Goal: Communication & Community: Answer question/provide support

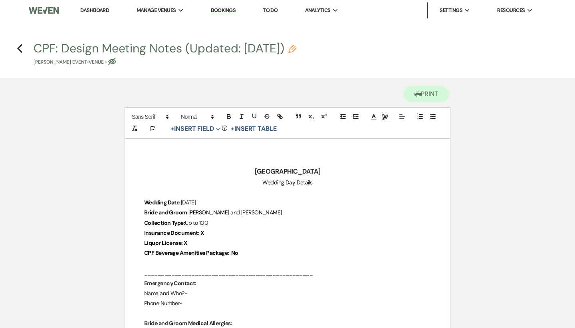
click at [116, 62] on use "button" at bounding box center [112, 62] width 8 height 8
select select "60"
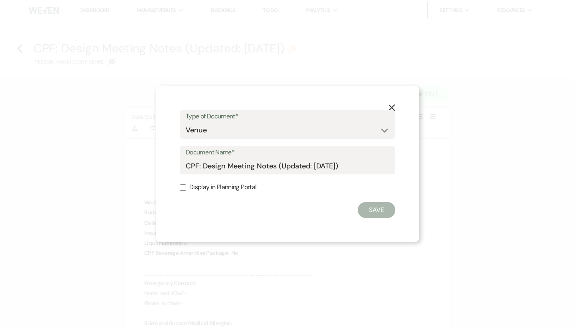
click at [246, 189] on label "Display in Planning Portal" at bounding box center [288, 187] width 216 height 12
click at [186, 189] on input "Display in Planning Portal" at bounding box center [183, 187] width 6 height 6
checkbox input "true"
click at [384, 212] on button "Save" at bounding box center [377, 210] width 38 height 16
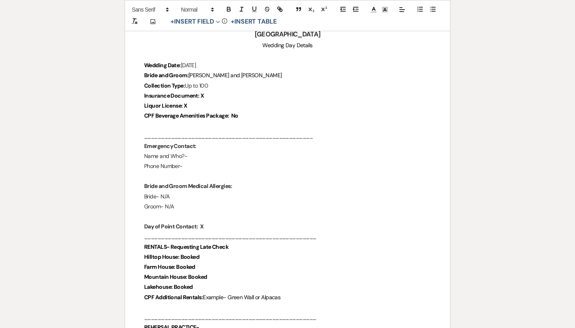
scroll to position [137, 0]
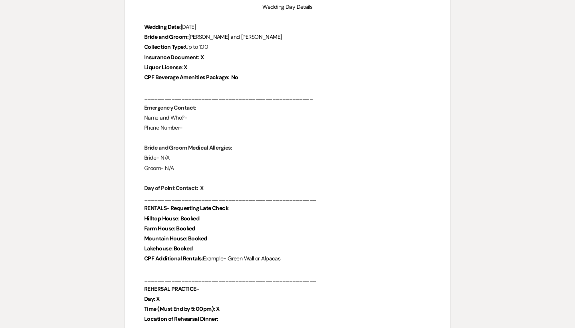
click at [248, 76] on p "CPF Beverage Amenities Package: No" at bounding box center [287, 77] width 287 height 10
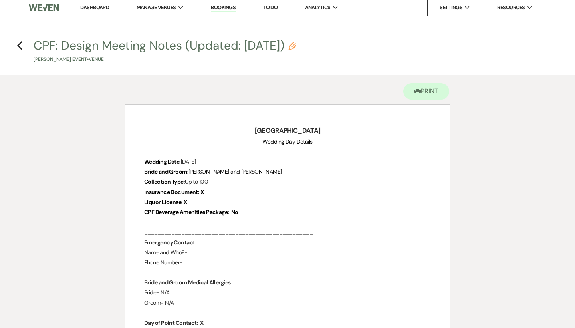
click at [296, 43] on use "button" at bounding box center [292, 46] width 8 height 8
select select "60"
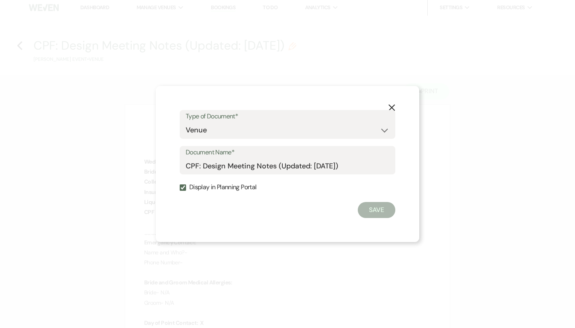
click at [395, 106] on icon "X" at bounding box center [391, 107] width 7 height 7
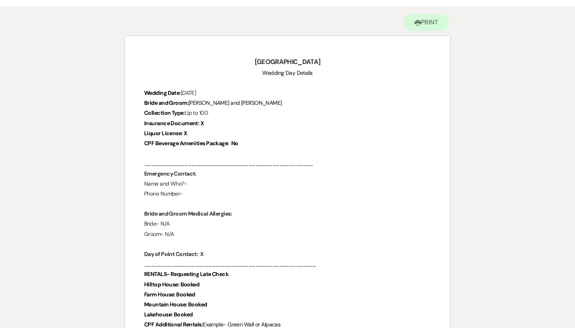
scroll to position [76, 0]
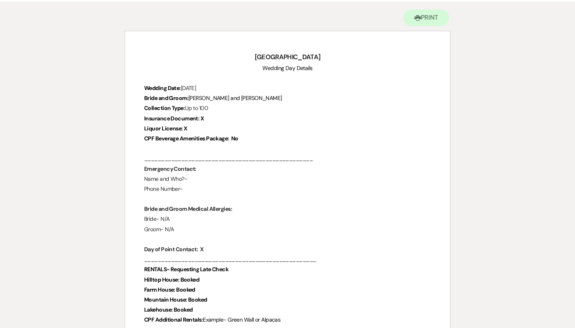
click at [264, 135] on p "CPF Beverage Amenities Package: No" at bounding box center [287, 138] width 287 height 10
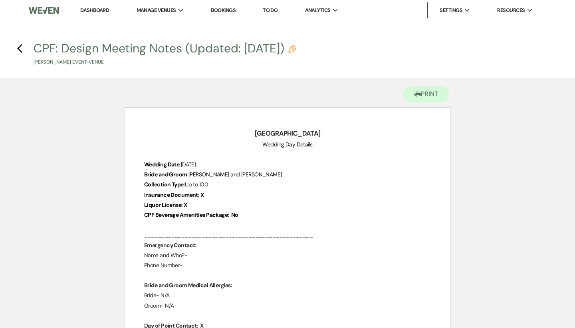
scroll to position [0, 0]
click at [19, 48] on use "button" at bounding box center [19, 48] width 5 height 9
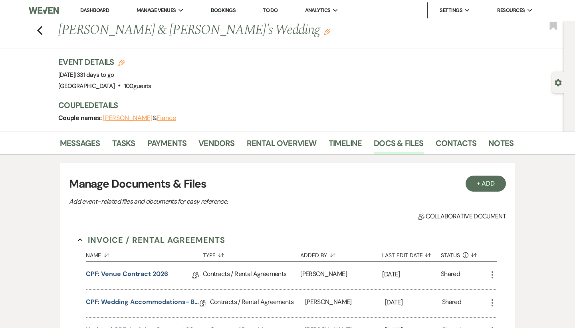
click at [101, 11] on link "Dashboard" at bounding box center [94, 10] width 29 height 7
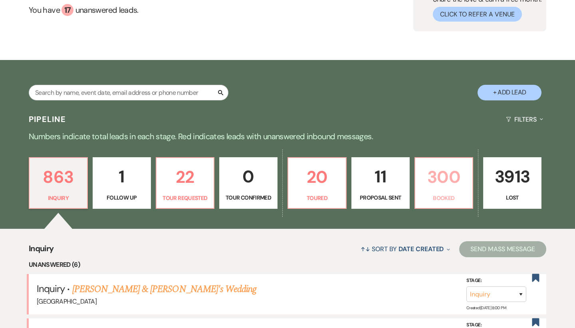
scroll to position [79, 0]
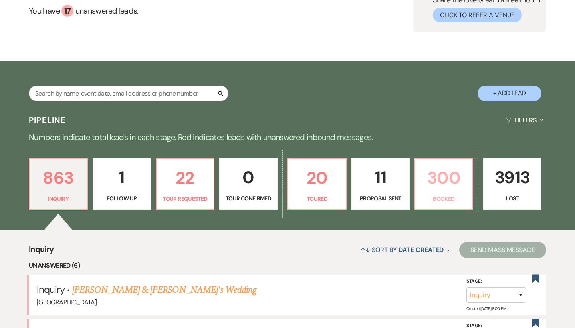
click at [449, 191] on link "300 Booked" at bounding box center [444, 184] width 59 height 52
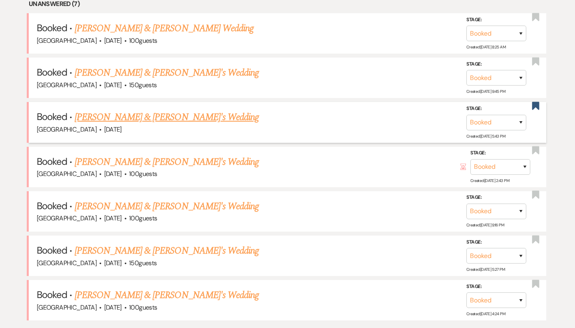
scroll to position [341, 0]
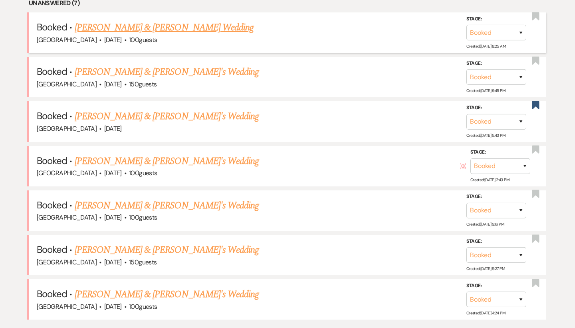
click at [202, 30] on link "[PERSON_NAME] & [PERSON_NAME] Wedding" at bounding box center [164, 27] width 179 height 14
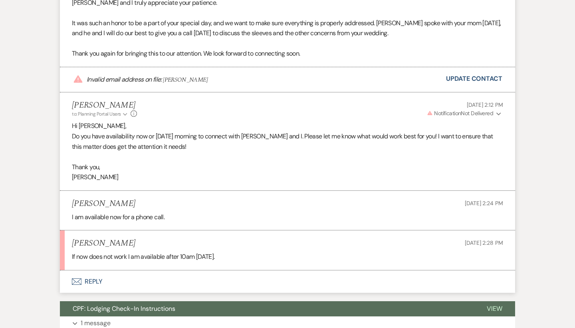
scroll to position [6656, 0]
drag, startPoint x: 253, startPoint y: 149, endPoint x: 60, endPoint y: 148, distance: 193.0
click at [60, 230] on li "[PERSON_NAME] [DATE] 2:28 PM If now does not work I am available after 10am [DA…" at bounding box center [287, 250] width 455 height 40
click at [229, 230] on li "[PERSON_NAME] [DATE] 2:28 PM If now does not work I am available after 10am [DA…" at bounding box center [287, 250] width 455 height 40
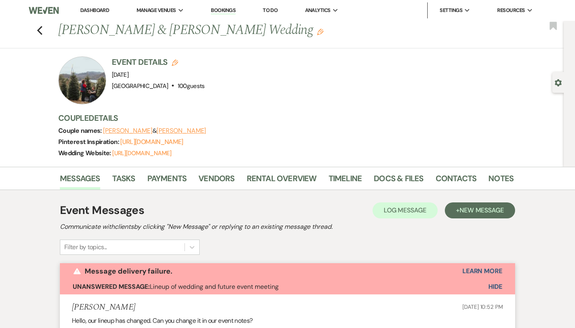
scroll to position [0, 0]
click at [38, 31] on use "button" at bounding box center [39, 30] width 5 height 9
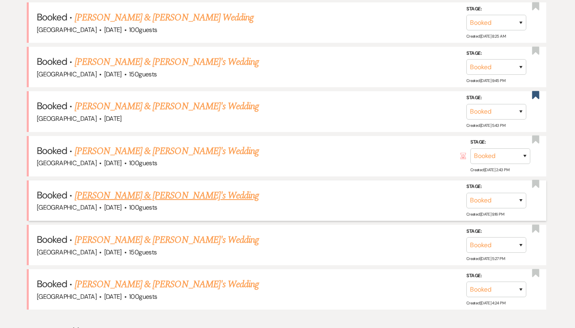
scroll to position [352, 0]
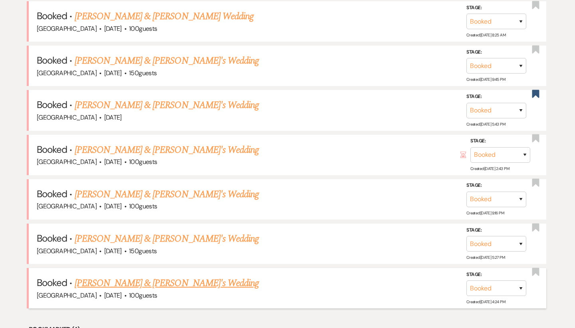
click at [134, 276] on link "[PERSON_NAME] & [PERSON_NAME]'s Wedding" at bounding box center [167, 283] width 185 height 14
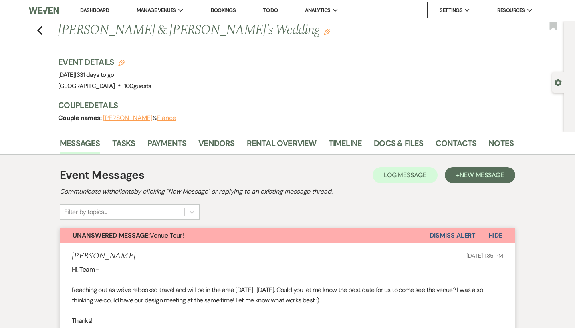
click at [455, 231] on button "Dismiss Alert" at bounding box center [453, 235] width 46 height 15
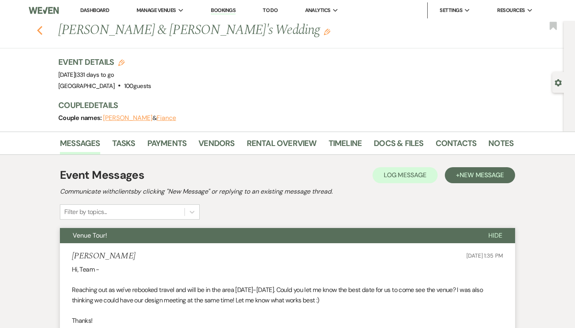
click at [40, 32] on use "button" at bounding box center [39, 30] width 5 height 9
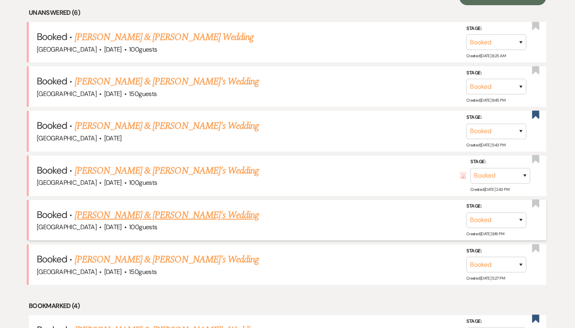
scroll to position [308, 0]
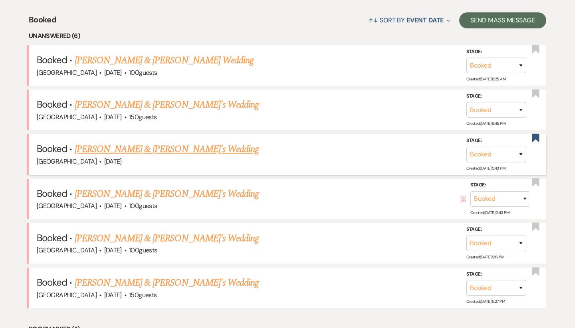
click at [143, 147] on link "[PERSON_NAME] & [PERSON_NAME]'s Wedding" at bounding box center [167, 149] width 185 height 14
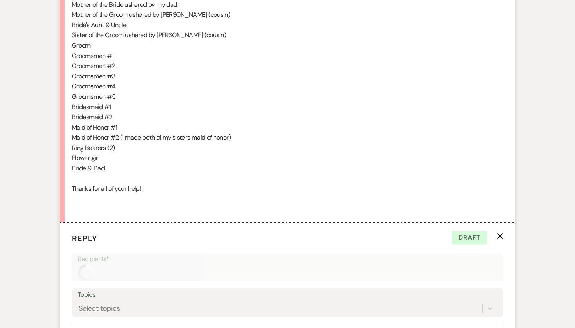
scroll to position [894, 0]
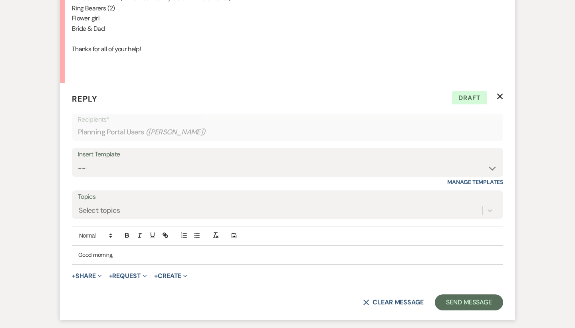
click at [500, 93] on icon "X" at bounding box center [500, 96] width 6 height 6
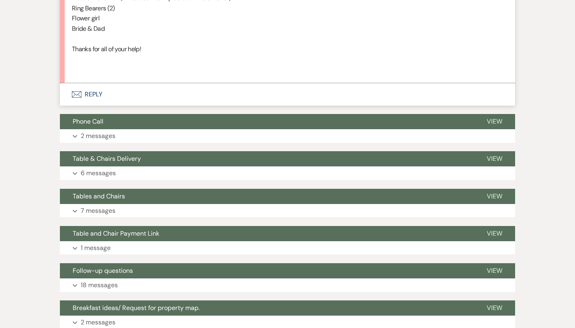
click at [73, 83] on button "Envelope Reply" at bounding box center [287, 94] width 455 height 22
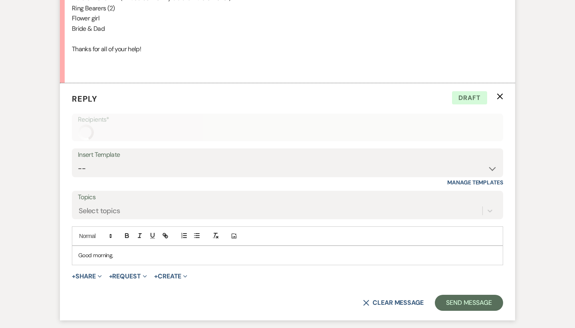
scroll to position [915, 0]
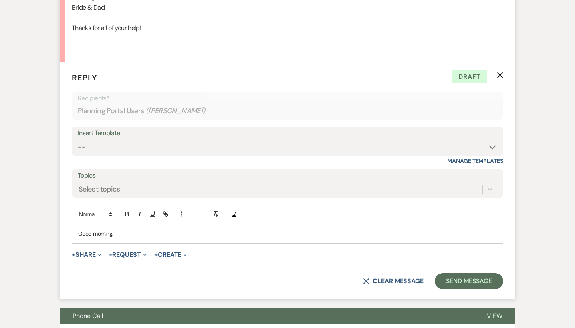
click at [167, 229] on p "Good morning," at bounding box center [287, 233] width 419 height 9
click at [234, 229] on p "Good morning," at bounding box center [287, 233] width 419 height 9
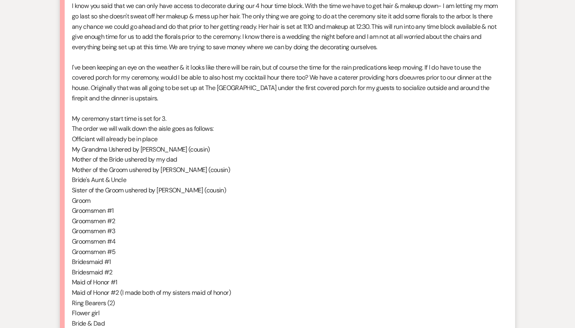
scroll to position [495, 0]
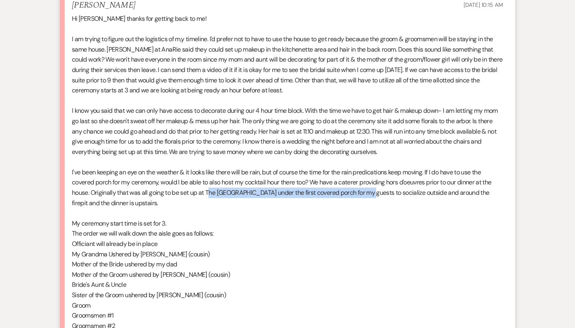
drag, startPoint x: 211, startPoint y: 183, endPoint x: 370, endPoint y: 180, distance: 158.2
click at [370, 180] on p "I've been keeping an eye on the weather & it looks like there will be rain, but…" at bounding box center [287, 187] width 431 height 41
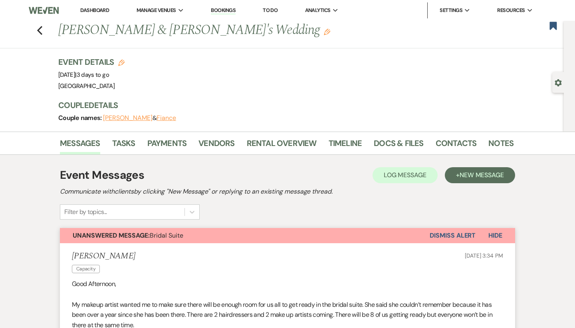
scroll to position [0, 0]
click at [163, 238] on span "Unanswered Message: Bridal Suite" at bounding box center [128, 235] width 111 height 8
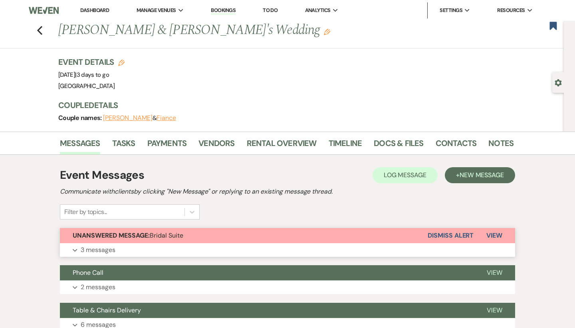
click at [163, 238] on span "Unanswered Message: Bridal Suite" at bounding box center [128, 235] width 111 height 8
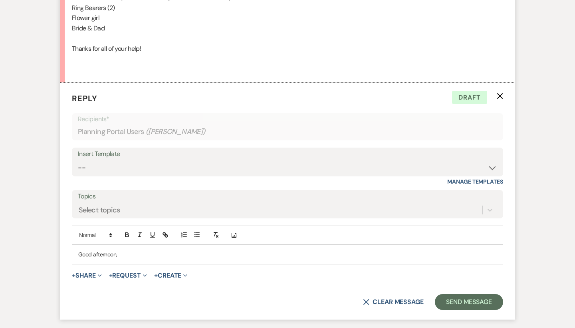
scroll to position [884, 0]
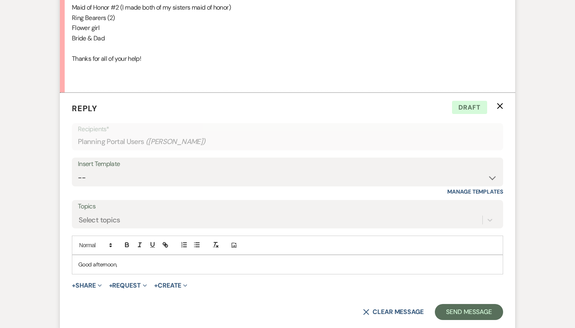
click at [162, 255] on div "Good afternoon," at bounding box center [287, 264] width 431 height 18
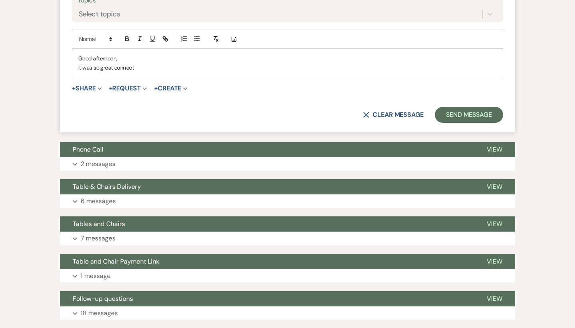
scroll to position [881, 0]
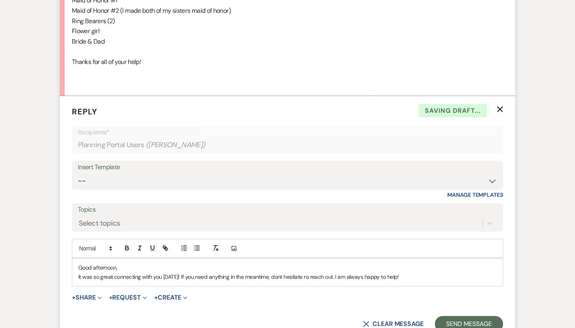
click at [275, 272] on p "It was so great connecting with you [DATE]! If you need anything in the meantim…" at bounding box center [287, 276] width 419 height 9
click at [307, 272] on p "It was so great connecting with you [DATE]! If you need anything in the meantim…" at bounding box center [287, 276] width 419 height 9
click at [412, 272] on p "It was so great connecting with you [DATE]! If you need anything in the meantim…" at bounding box center [287, 276] width 419 height 9
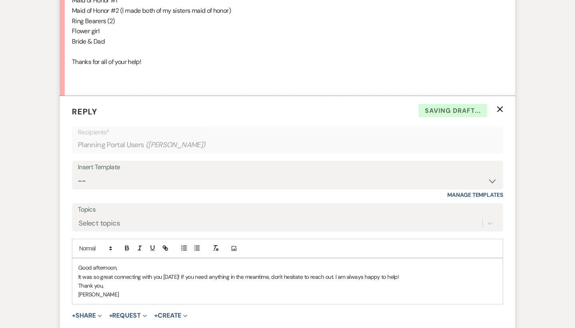
scroll to position [893, 0]
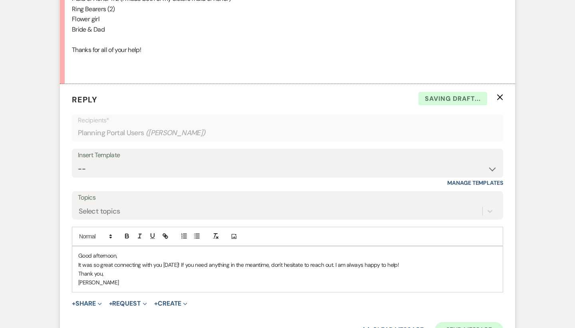
click at [472, 322] on button "Send Message" at bounding box center [469, 330] width 68 height 16
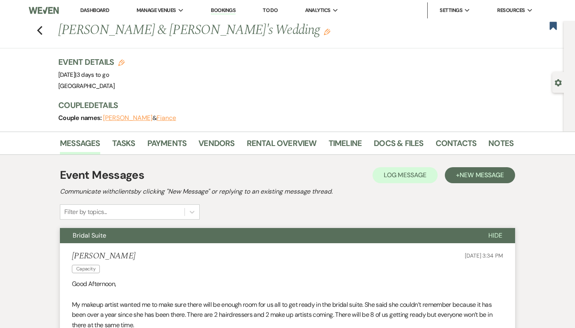
scroll to position [0, 0]
click at [41, 30] on icon "Previous" at bounding box center [40, 31] width 6 height 10
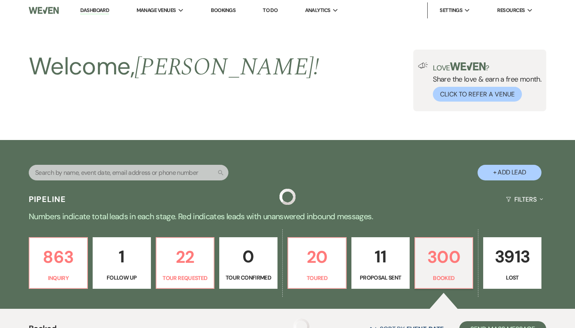
scroll to position [308, 0]
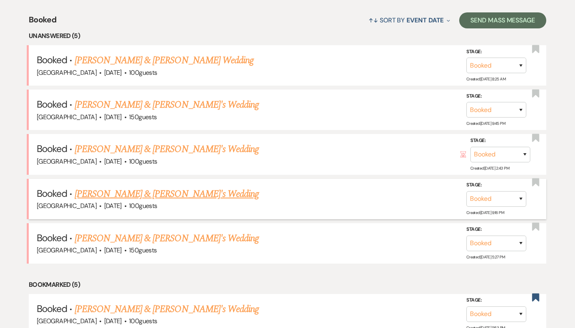
click at [141, 193] on link "[PERSON_NAME] & [PERSON_NAME]'s Wedding" at bounding box center [167, 194] width 185 height 14
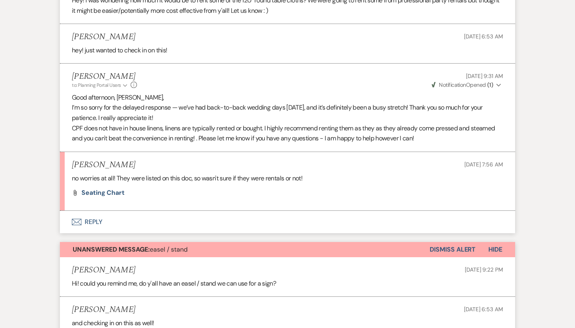
scroll to position [277, 0]
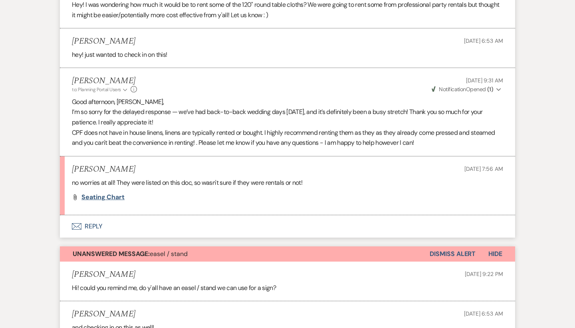
click at [118, 194] on span "seating chart" at bounding box center [102, 197] width 43 height 8
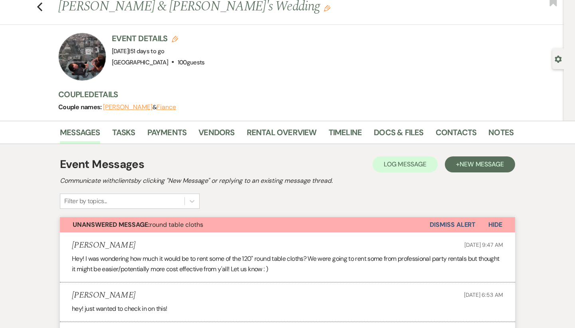
scroll to position [14, 0]
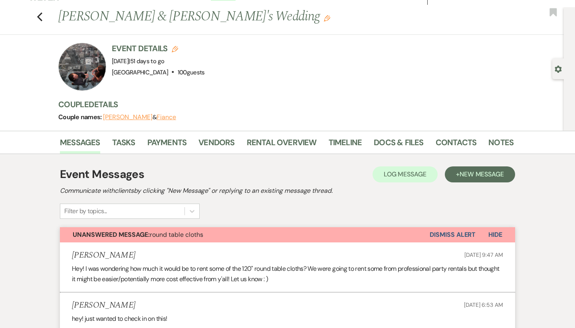
click at [460, 233] on button "Dismiss Alert" at bounding box center [453, 234] width 46 height 15
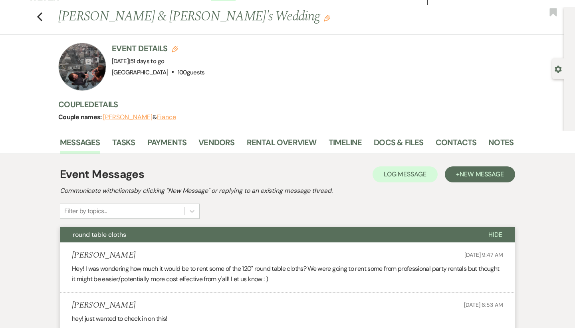
click at [430, 237] on button "round table cloths" at bounding box center [268, 234] width 416 height 15
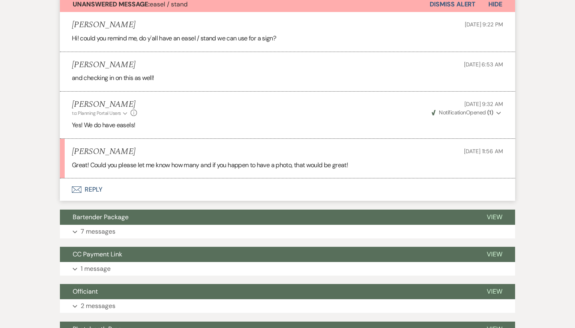
scroll to position [282, 0]
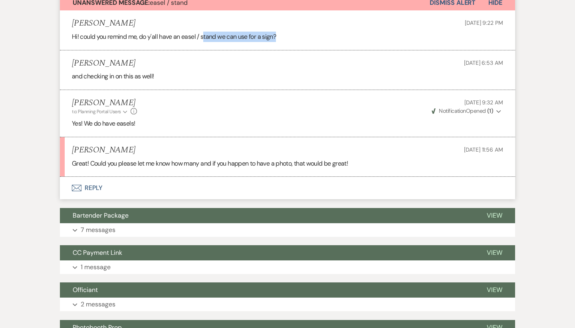
drag, startPoint x: 204, startPoint y: 36, endPoint x: 311, endPoint y: 37, distance: 107.5
click at [311, 37] on p "Hi! could you remind me, do y'all have an easel / stand we can use for a sign?" at bounding box center [287, 37] width 431 height 10
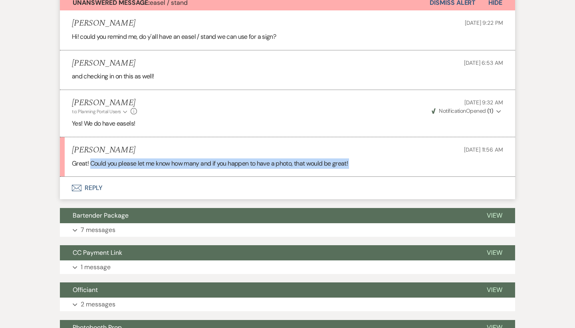
drag, startPoint x: 91, startPoint y: 163, endPoint x: 358, endPoint y: 179, distance: 267.3
click at [358, 179] on div "Unanswered Message: easel / stand Dismiss Alert Hide [PERSON_NAME] [DATE] 9:22 …" at bounding box center [287, 97] width 455 height 204
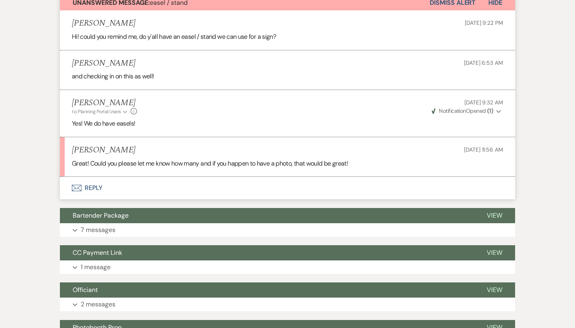
click at [360, 158] on p "Great! Could you please let me know how many and if you happen to have a photo,…" at bounding box center [287, 163] width 431 height 10
click at [89, 178] on button "Envelope Reply" at bounding box center [287, 188] width 455 height 22
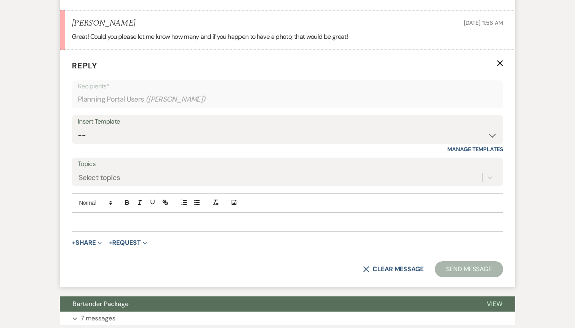
scroll to position [411, 0]
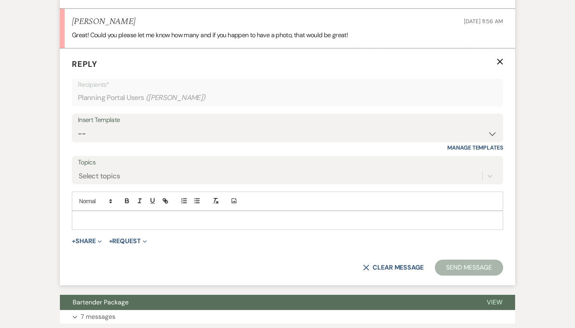
click at [153, 223] on div at bounding box center [287, 220] width 431 height 18
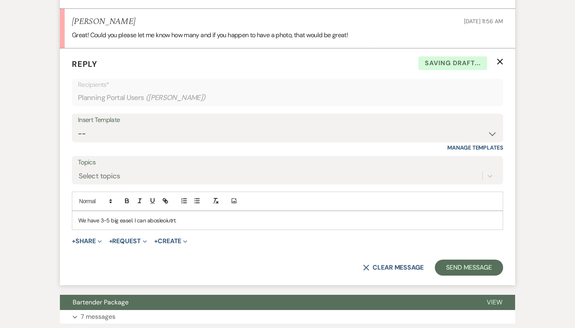
click at [159, 217] on p "We have 3-5 big easel. I can abosleoiutrt." at bounding box center [287, 220] width 419 height 9
click at [191, 223] on div "We have 3-5 big easel. I can abosleoiutrt." at bounding box center [287, 220] width 431 height 18
click at [155, 216] on p "We have 3-5 big easel. I can absoluety" at bounding box center [287, 220] width 419 height 9
click at [184, 222] on div "We have 3-5 big easel. I can absolutely" at bounding box center [287, 220] width 431 height 18
click at [100, 218] on p "We have 3-5 big easel. I can absolutely get a picture over to you." at bounding box center [287, 220] width 419 height 9
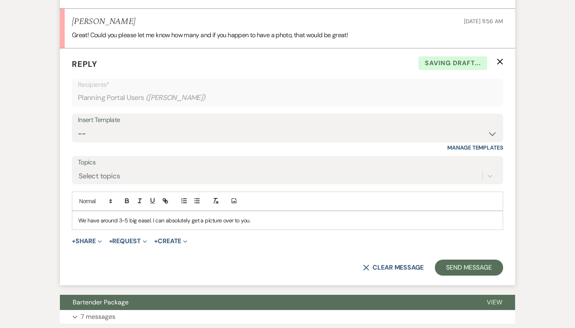
click at [266, 216] on p "We have around 3-5 big easel. I can absolutely get a picture over to you." at bounding box center [287, 220] width 419 height 9
drag, startPoint x: 150, startPoint y: 217, endPoint x: 137, endPoint y: 217, distance: 12.8
click at [137, 217] on p "We have around 3-5 big easel. I don't" at bounding box center [287, 220] width 419 height 9
click at [185, 216] on p "We have around 3-5 standing easels. I don't" at bounding box center [287, 220] width 419 height 9
click at [127, 219] on p "We have around 3-5 standing easels. I don't" at bounding box center [287, 220] width 419 height 9
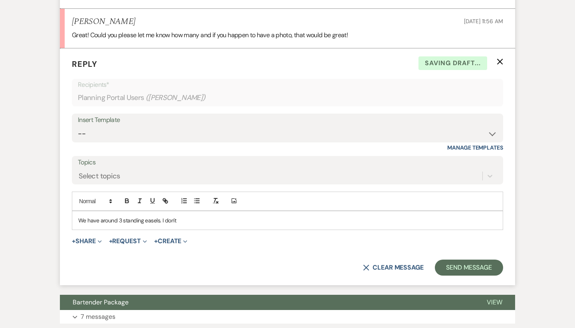
click at [143, 220] on p "We have around 3 standing easels. I don't" at bounding box center [287, 220] width 419 height 9
click at [143, 218] on p "We have around 3 standing easels. I don't" at bounding box center [287, 220] width 419 height 9
drag, startPoint x: 155, startPoint y: 216, endPoint x: 201, endPoint y: 214, distance: 46.0
click at [201, 216] on p "We have around 3 standing black easels. I don't" at bounding box center [287, 220] width 419 height 9
click at [276, 217] on p "We have around 3 standing black easels. I don't have any picture on me but I ca…" at bounding box center [287, 220] width 419 height 9
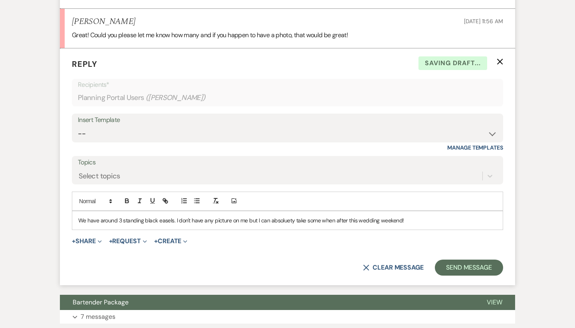
click at [427, 220] on p "We have around 3 standing black easels. I don't have any picture on me but I ca…" at bounding box center [287, 220] width 419 height 9
drag, startPoint x: 427, startPoint y: 220, endPoint x: 422, endPoint y: 220, distance: 5.2
click at [424, 220] on p "We have around 3 standing black easels. I don't have any picture on me but I ca…" at bounding box center [287, 220] width 419 height 9
click at [273, 218] on p "We have around 3 standing black easels. I don't have any picture on me but I ca…" at bounding box center [287, 220] width 419 height 9
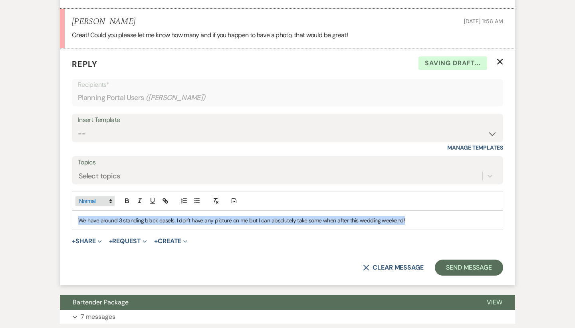
drag, startPoint x: 412, startPoint y: 217, endPoint x: 87, endPoint y: 202, distance: 325.6
click at [87, 202] on div "Add Photo We have around 3 standing black easels. I don't have any picture on m…" at bounding box center [287, 210] width 431 height 38
copy p "We have around 3 standing black easels. I don't have any picture on me but I ca…"
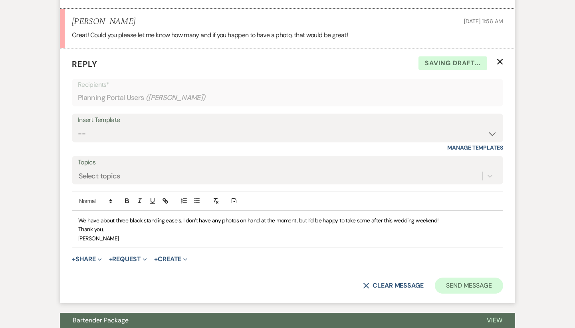
click at [455, 277] on button "Send Message" at bounding box center [469, 285] width 68 height 16
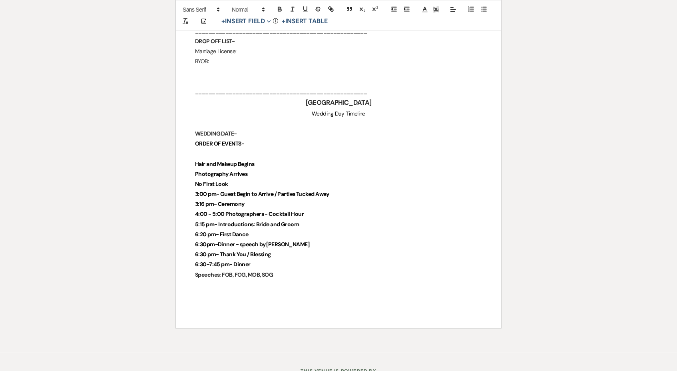
scroll to position [1810, 0]
click at [306, 280] on p at bounding box center [338, 285] width 287 height 10
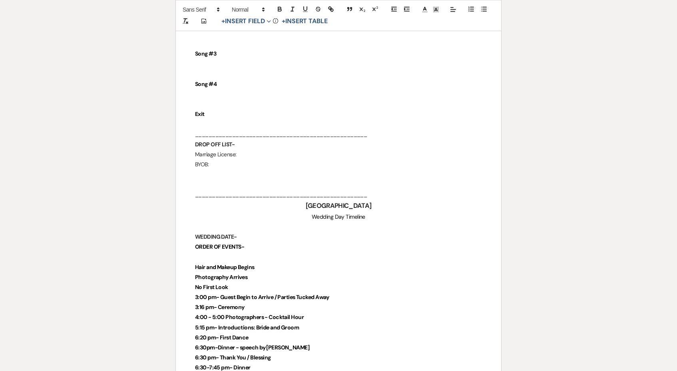
scroll to position [1381, 0]
